Goal: Use online tool/utility: Utilize a website feature to perform a specific function

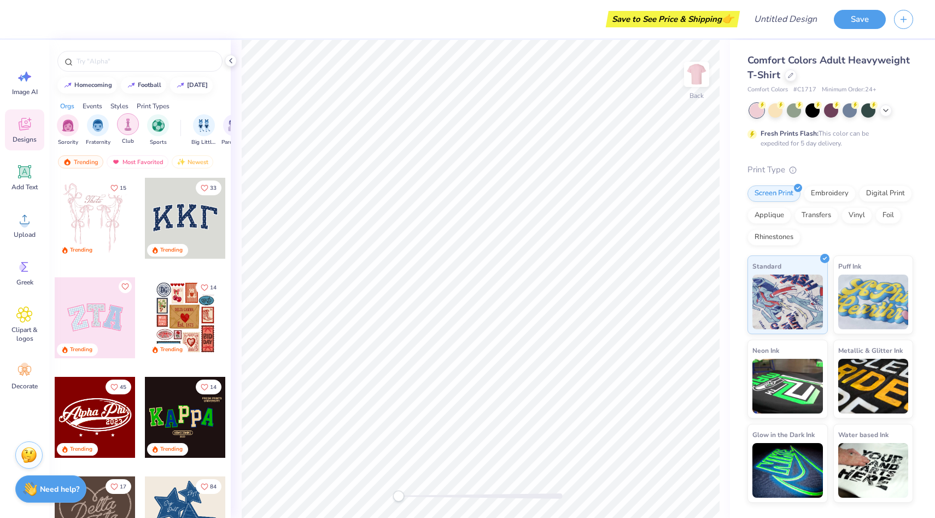
click at [131, 121] on img "filter for Club" at bounding box center [128, 124] width 12 height 13
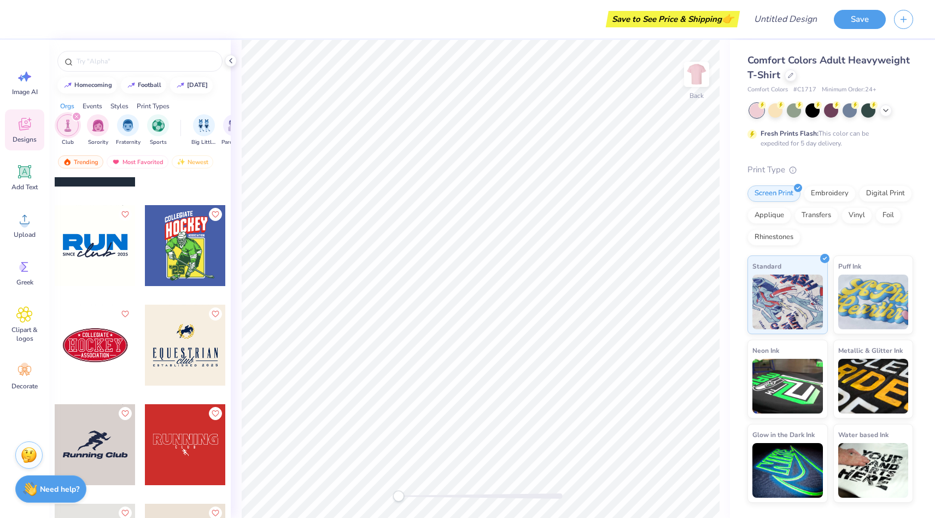
scroll to position [7543, 0]
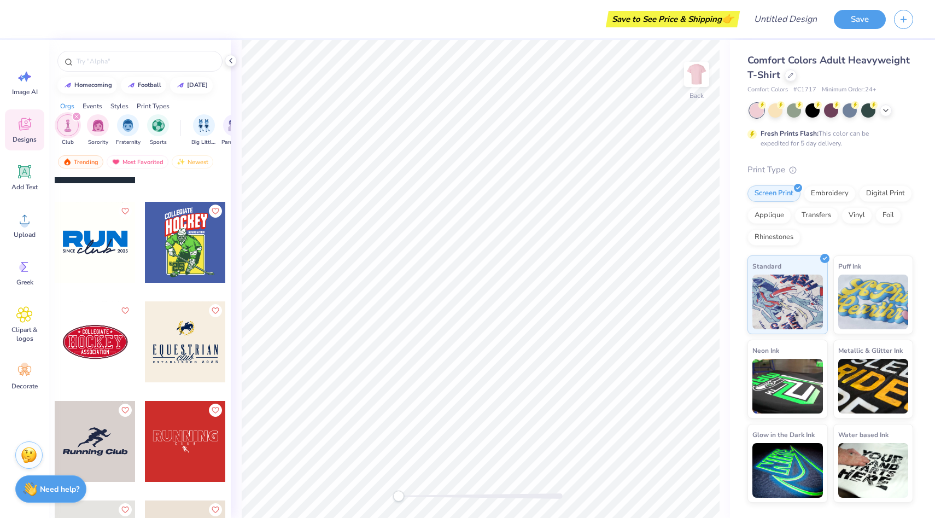
click at [196, 371] on div at bounding box center [185, 341] width 81 height 81
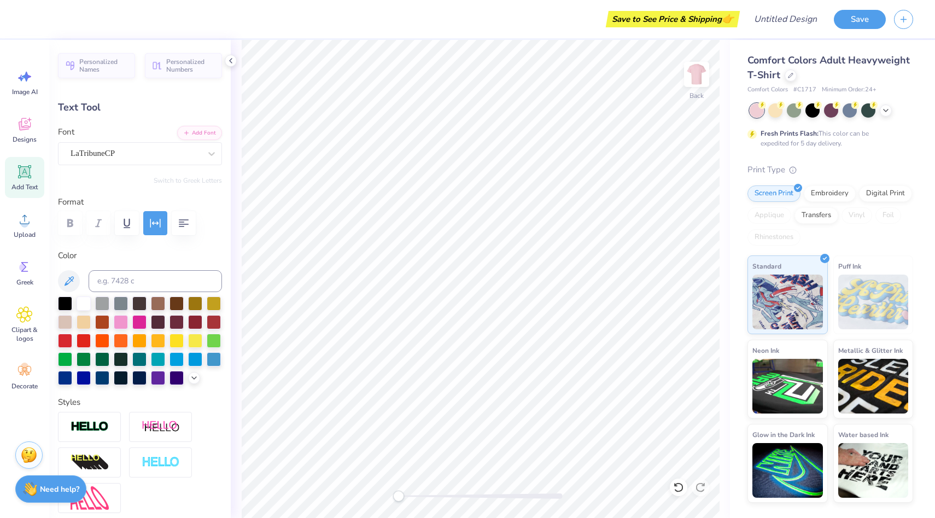
scroll to position [0, 2]
type textarea "[US_STATE] A&M"
type input "2.57"
type input "1.12"
type input "7.69"
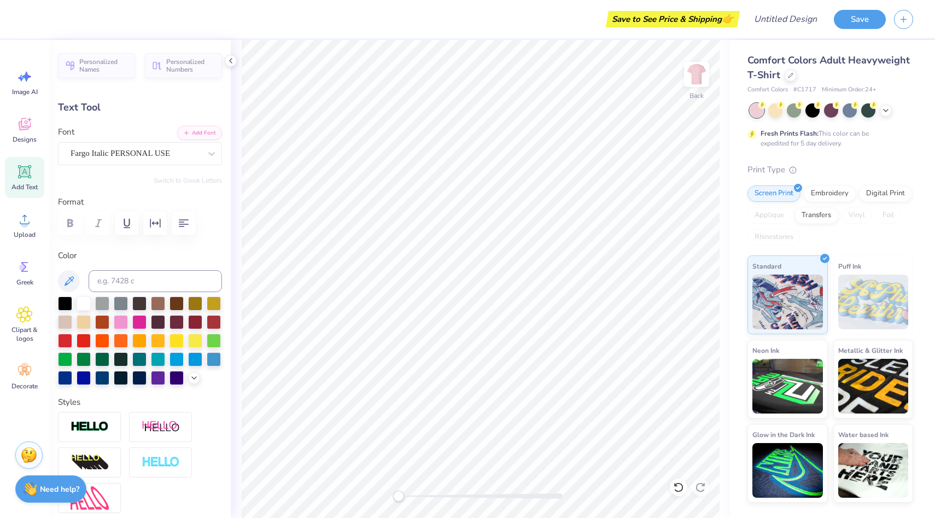
scroll to position [0, 0]
type textarea "Cheer"
type input "8.68"
type input "1.52"
type input "6.58"
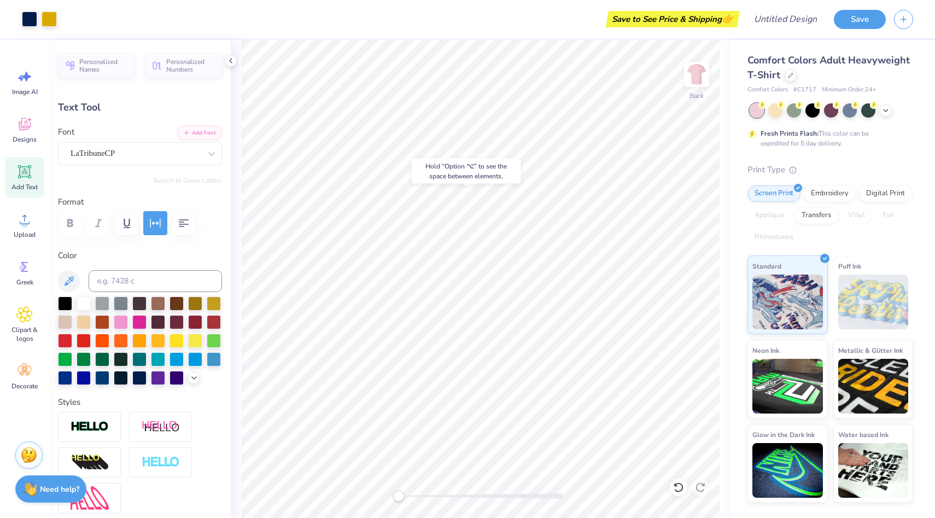
type input "3.41"
type input "1.30"
type input "7.60"
click at [27, 138] on span "Designs" at bounding box center [25, 139] width 24 height 9
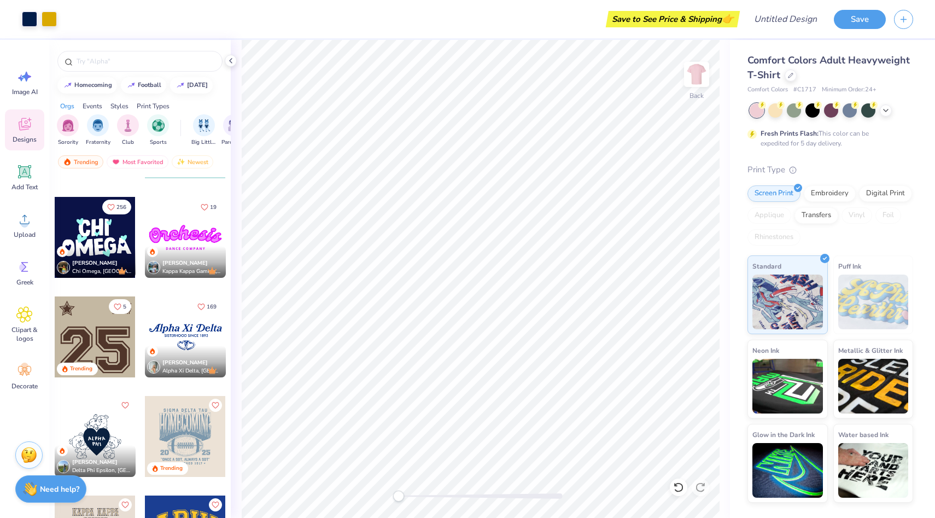
scroll to position [1377, 0]
